Goal: Information Seeking & Learning: Learn about a topic

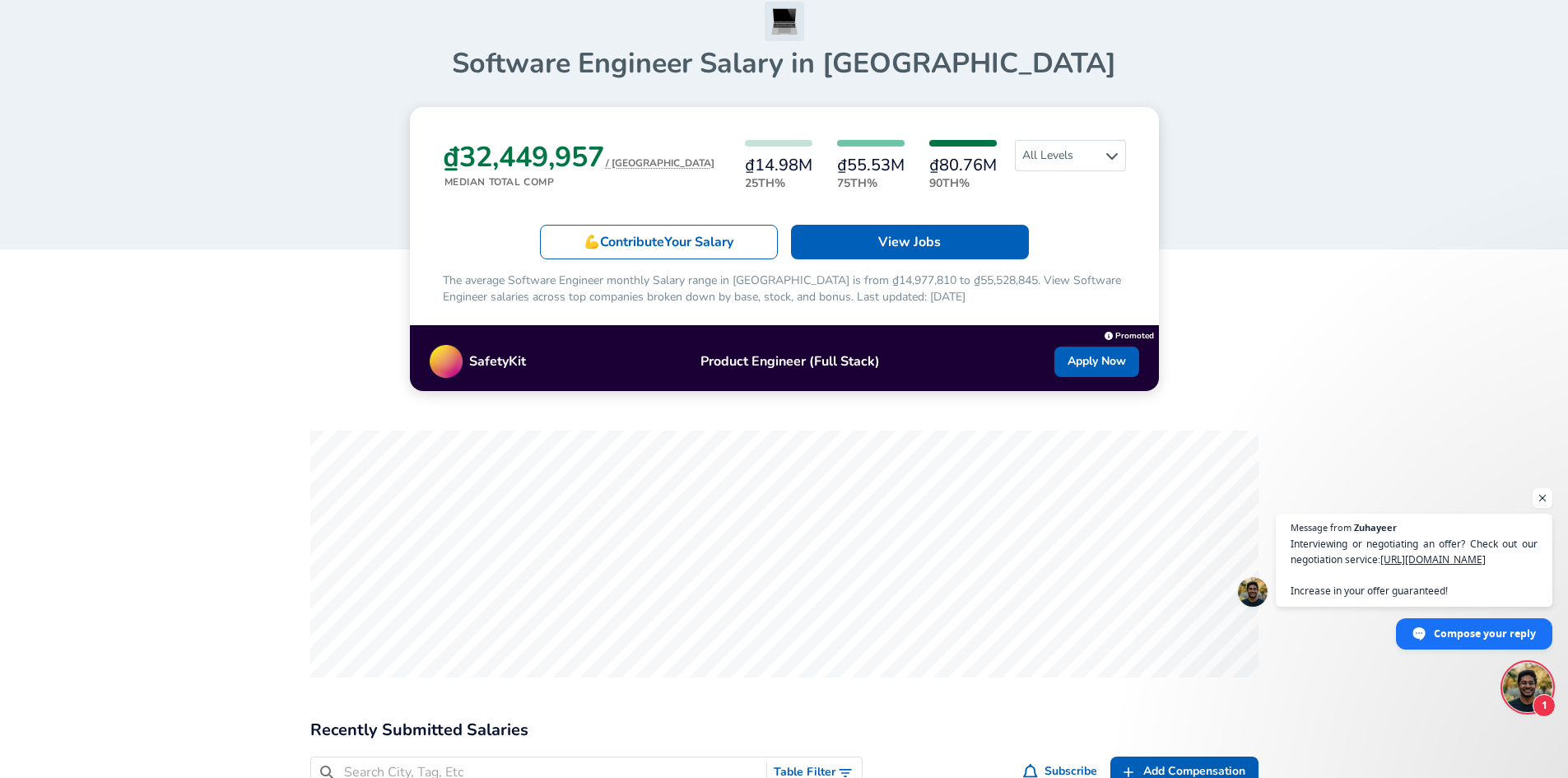
scroll to position [329, 0]
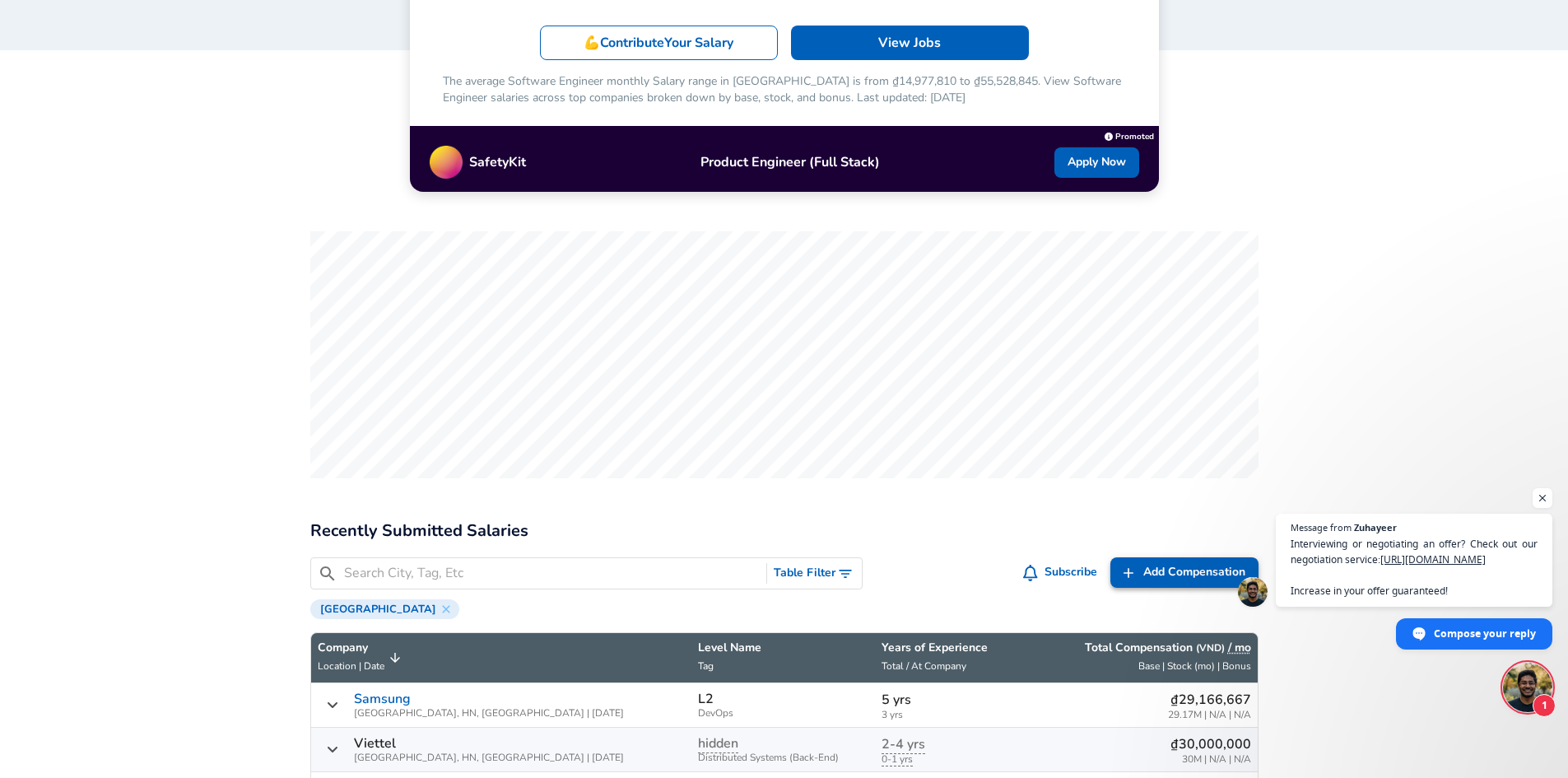
click at [1155, 572] on span "Add Compensation" at bounding box center [1194, 572] width 102 height 20
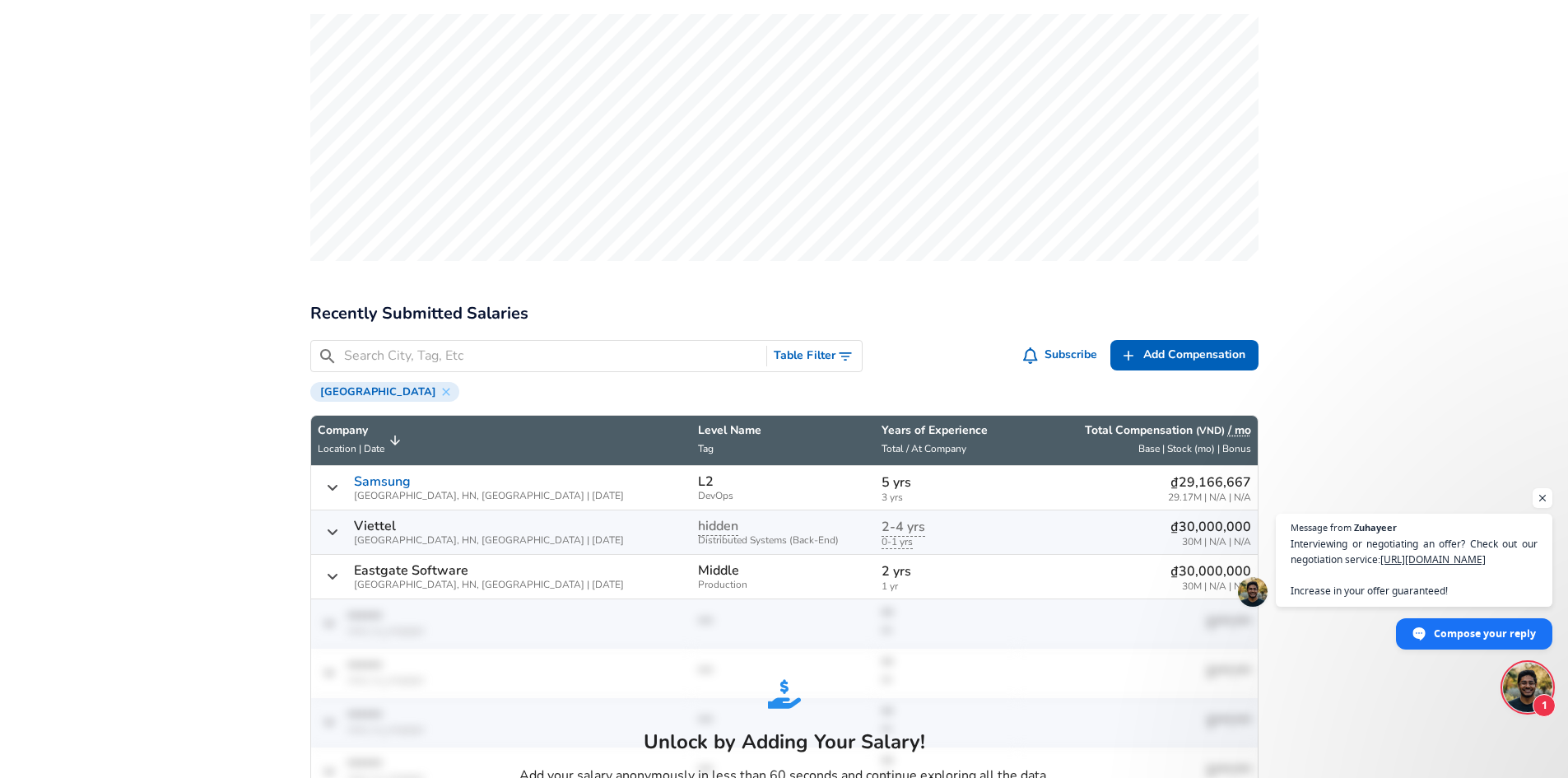
scroll to position [576, 0]
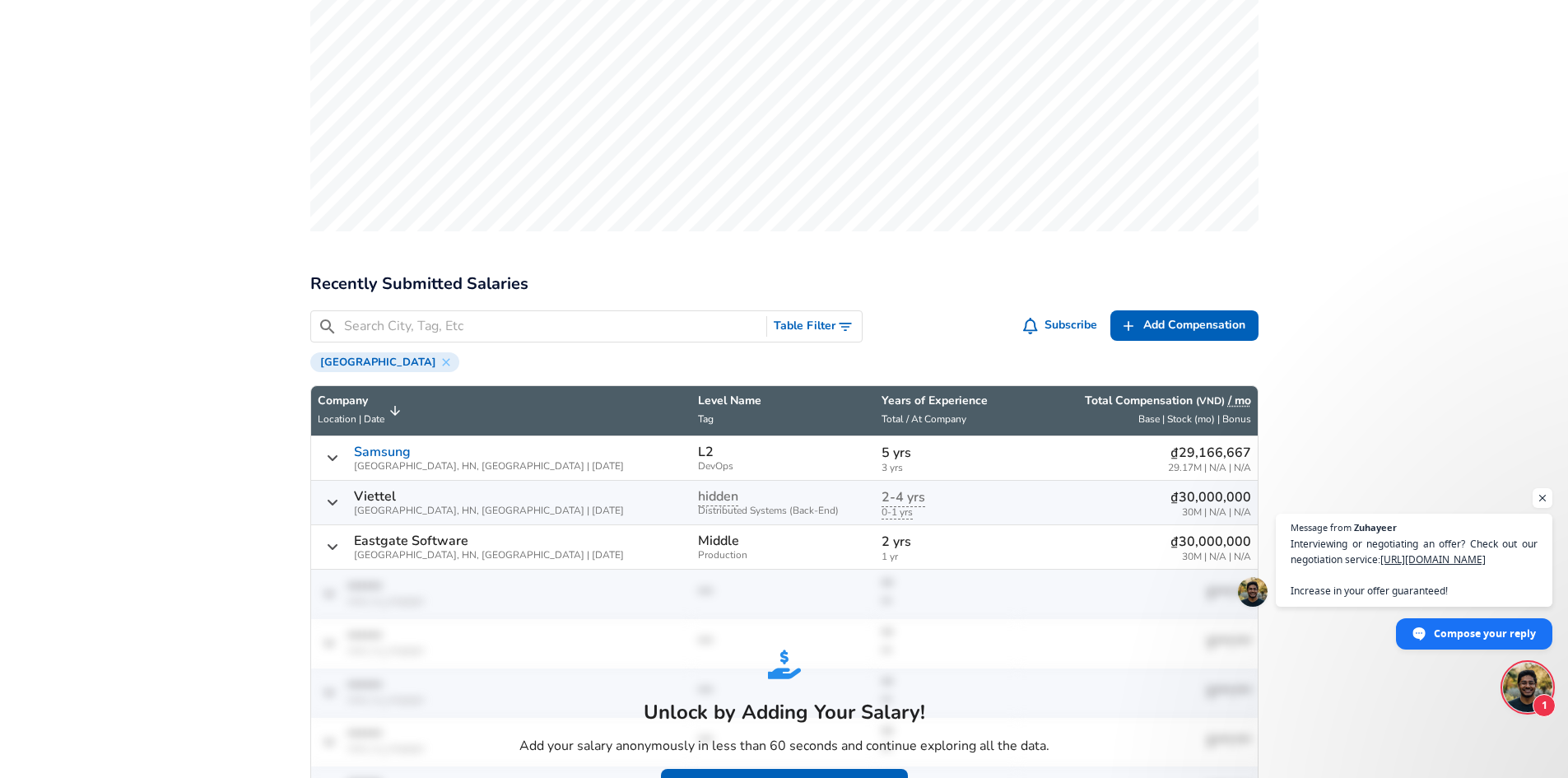
click at [581, 325] on input "Search City, Tag, Etc" at bounding box center [552, 326] width 416 height 20
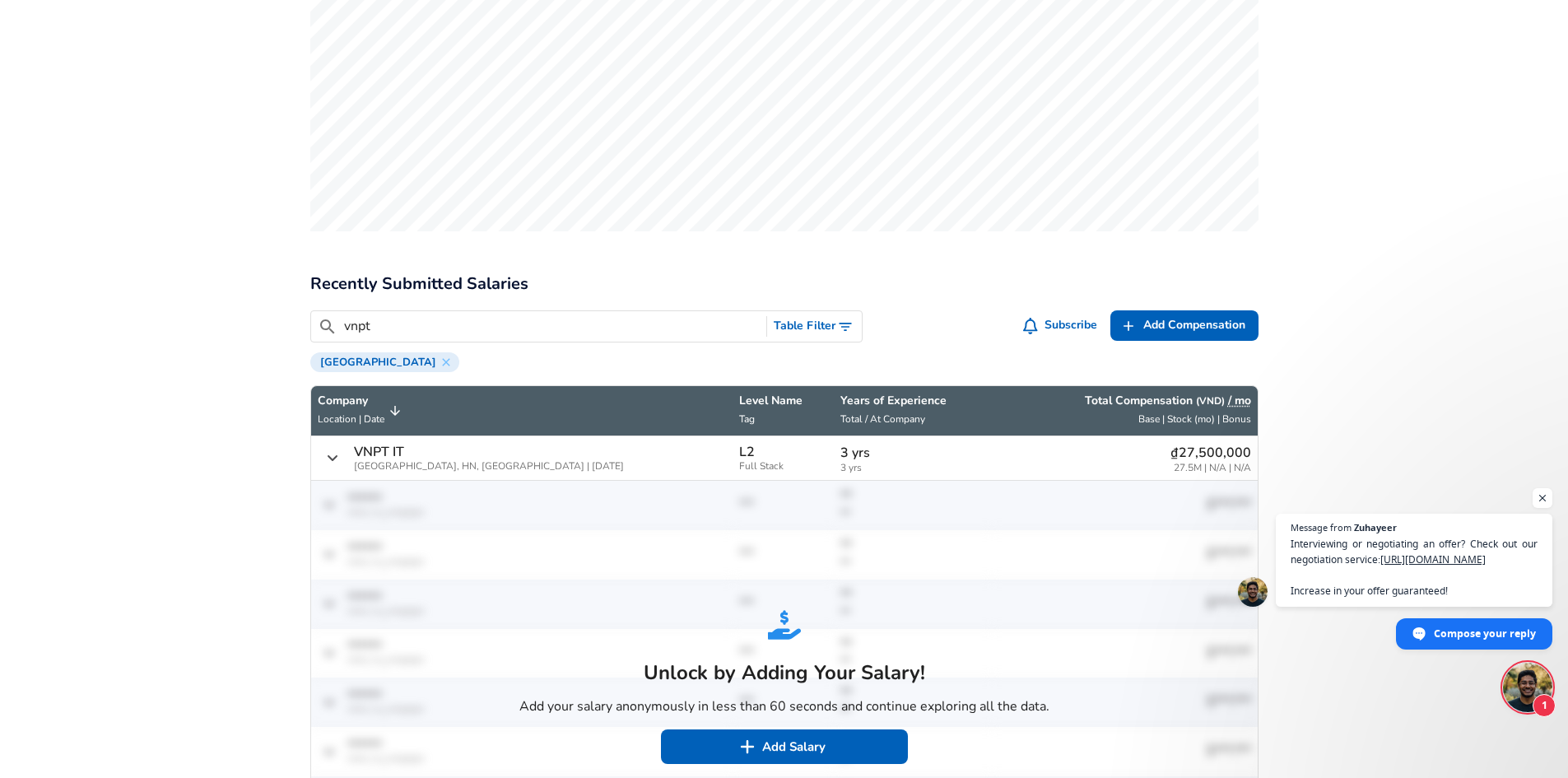
type input "vnpt"
click at [394, 454] on p "VNPT IT" at bounding box center [379, 451] width 50 height 15
